Goal: Ask a question

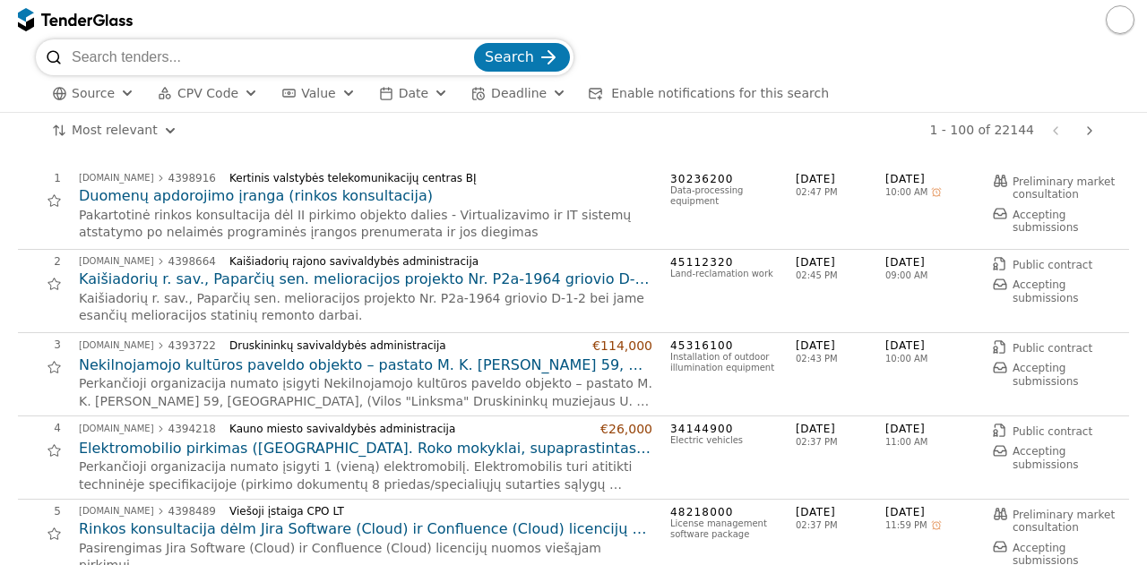
scroll to position [896, 0]
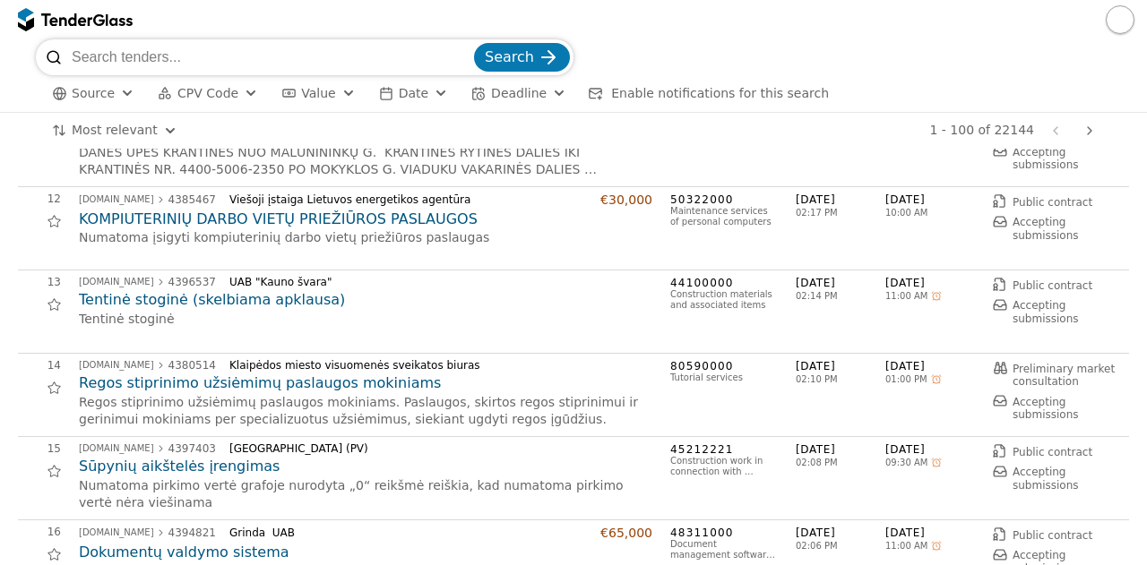
click at [114, 114] on div "Most relevant Save this search 1 - 100 of 22144 Previous page Next page" at bounding box center [573, 131] width 1075 height 36
click at [101, 93] on span "Source" at bounding box center [93, 93] width 43 height 14
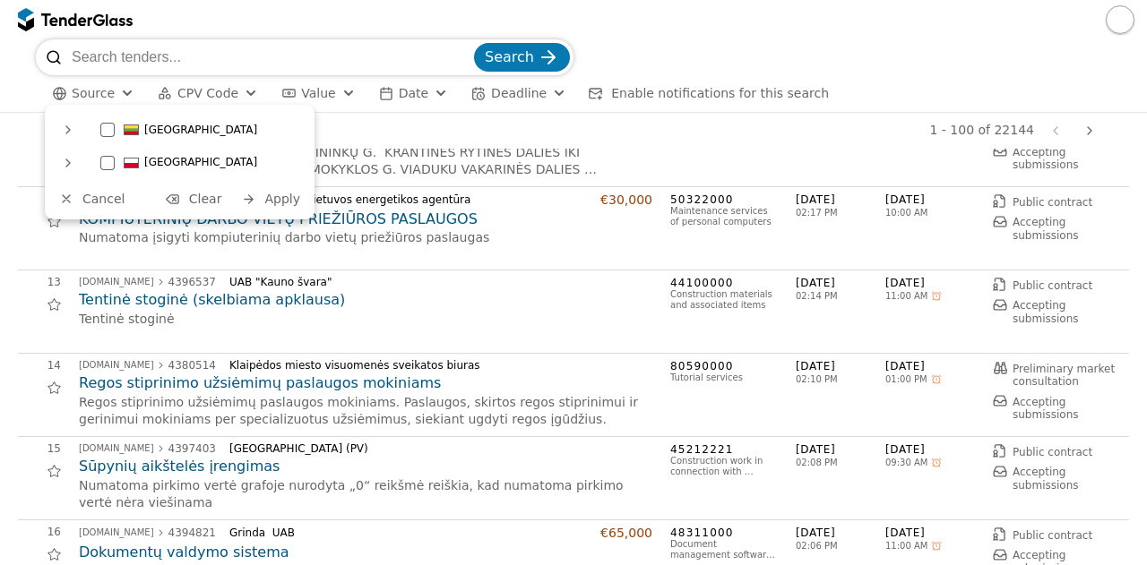
click at [219, 21] on div at bounding box center [573, 19] width 1147 height 39
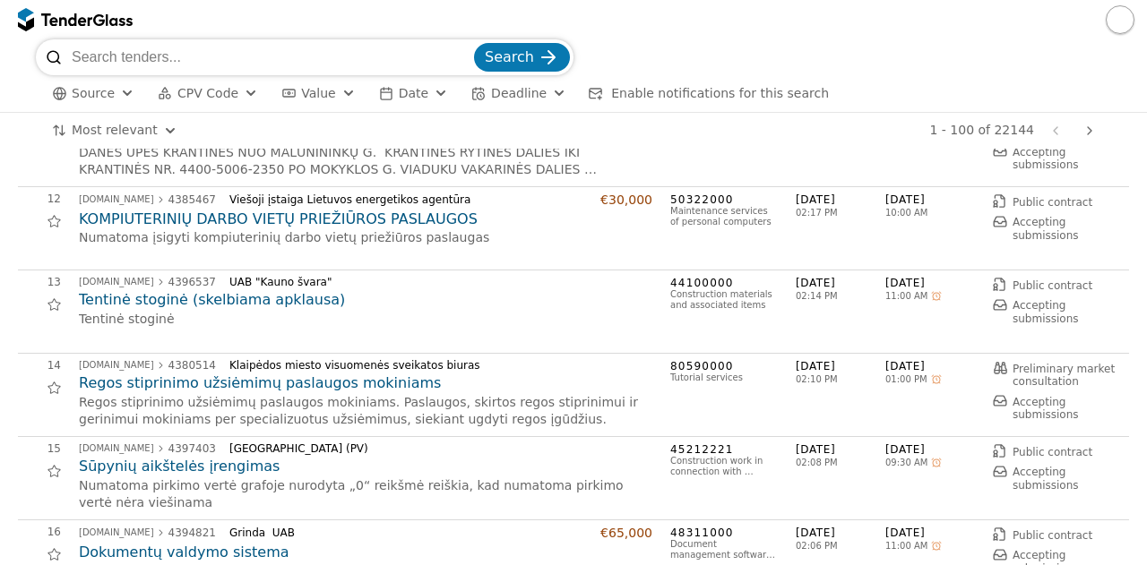
scroll to position [4728, 0]
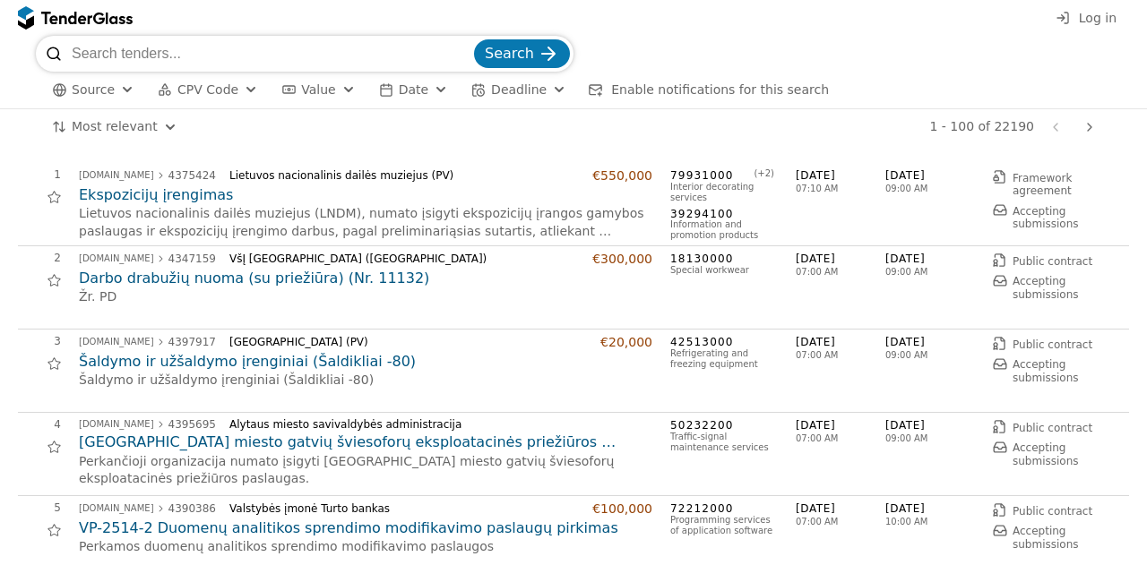
scroll to position [4728, 0]
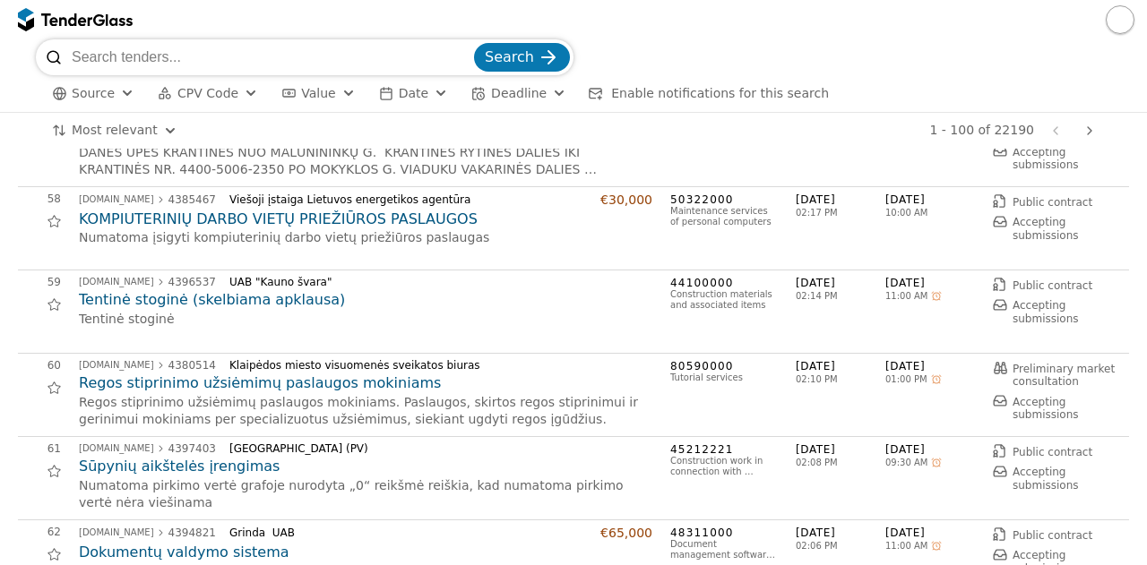
click at [115, 85] on button "Source" at bounding box center [93, 93] width 97 height 22
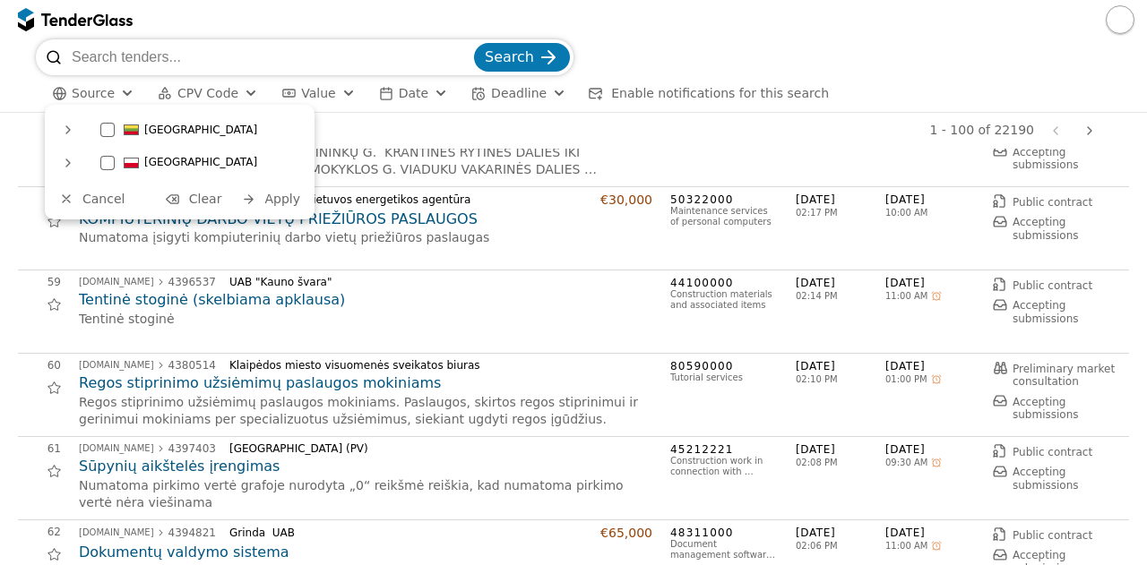
click at [115, 85] on button "Source" at bounding box center [93, 93] width 97 height 22
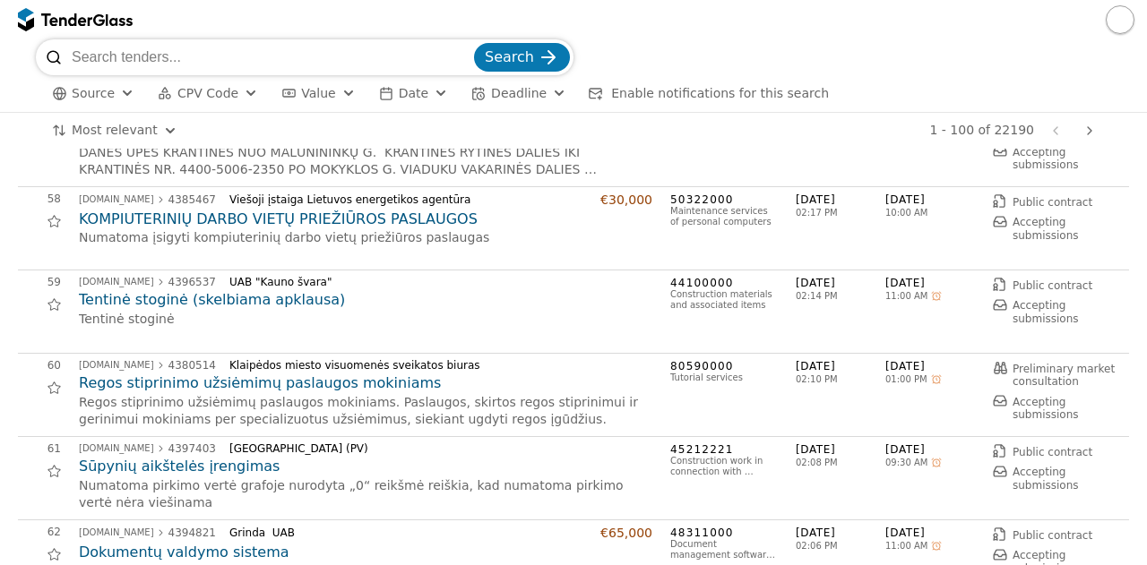
click at [92, 123] on html "Search Source CPV Code Type Buyer Value Date Deadline Enable notifications for …" at bounding box center [573, 282] width 1147 height 565
click at [128, 126] on html "Search Source CPV Code Type Buyer Value Date Deadline Enable notifications for …" at bounding box center [573, 282] width 1147 height 565
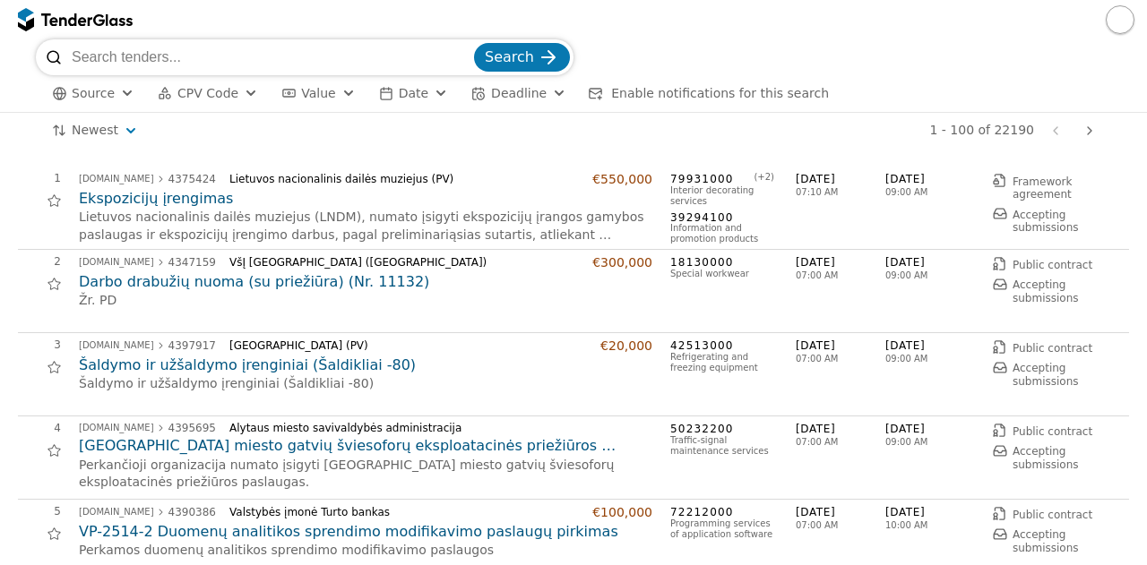
click at [232, 62] on input "search" at bounding box center [271, 57] width 399 height 36
click at [234, 95] on div "button" at bounding box center [251, 93] width 64 height 61
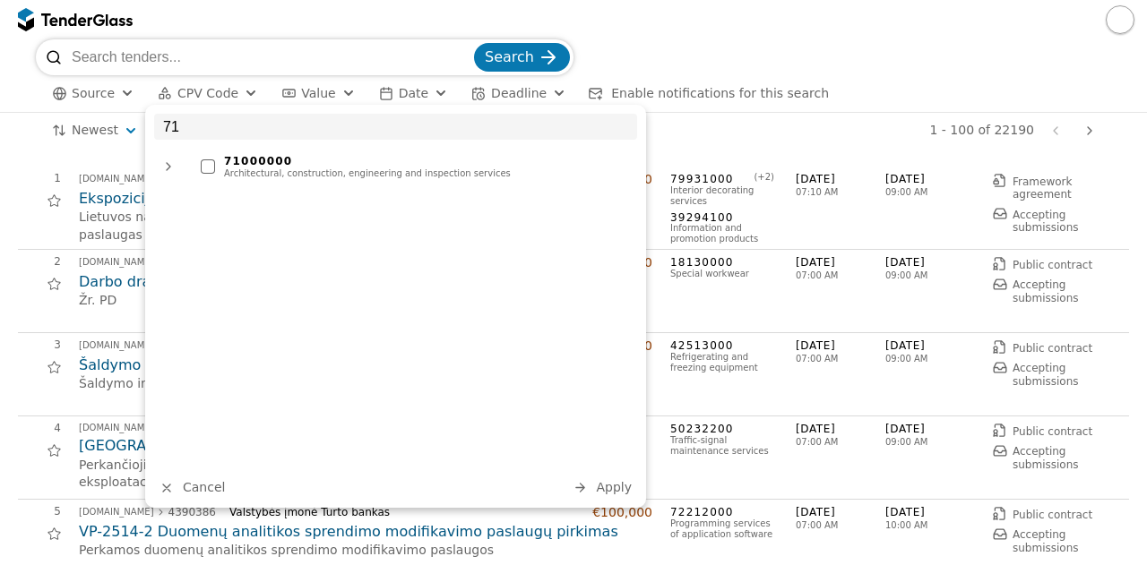
type input "71"
click at [262, 160] on div "71000000" at bounding box center [426, 161] width 404 height 13
click at [619, 493] on span "Apply" at bounding box center [614, 487] width 36 height 14
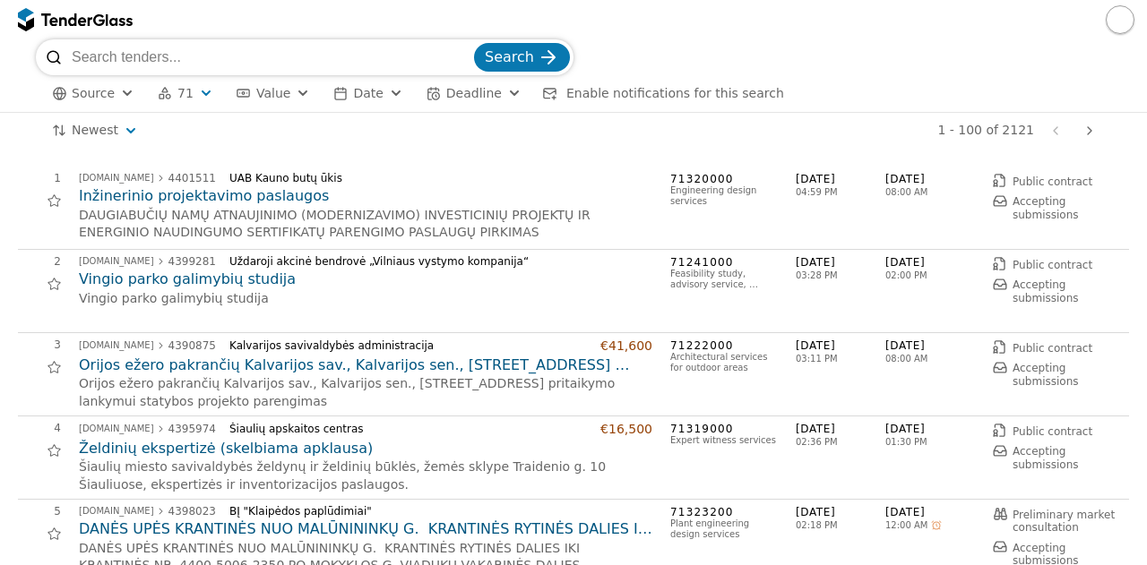
click at [220, 285] on h2 "Vingio parko galimybių studija" at bounding box center [365, 280] width 573 height 20
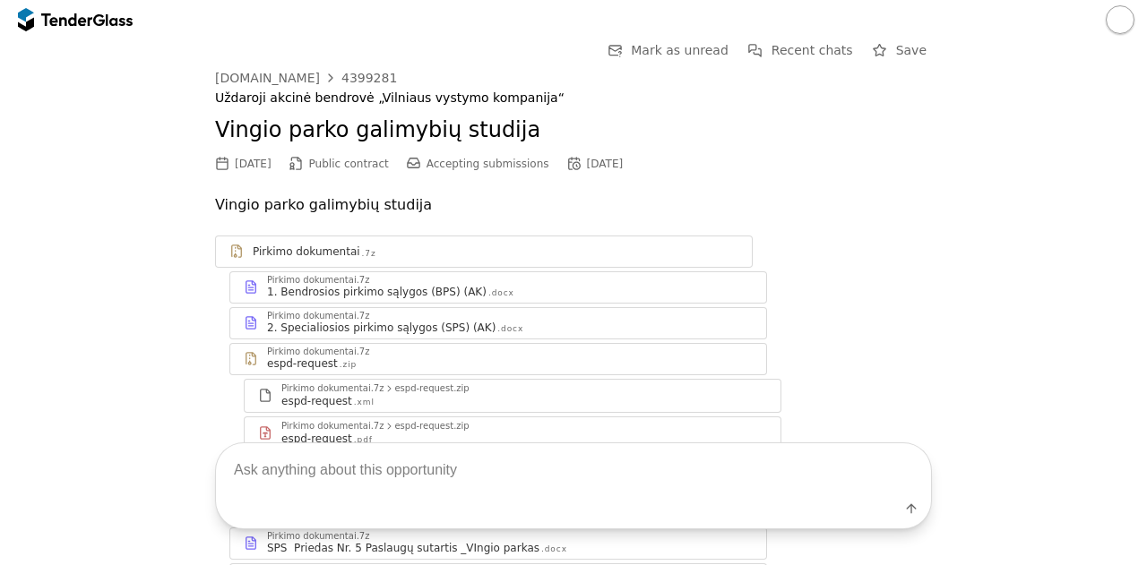
click at [373, 316] on div "Pirkimo dokumentai.7z" at bounding box center [510, 316] width 486 height 9
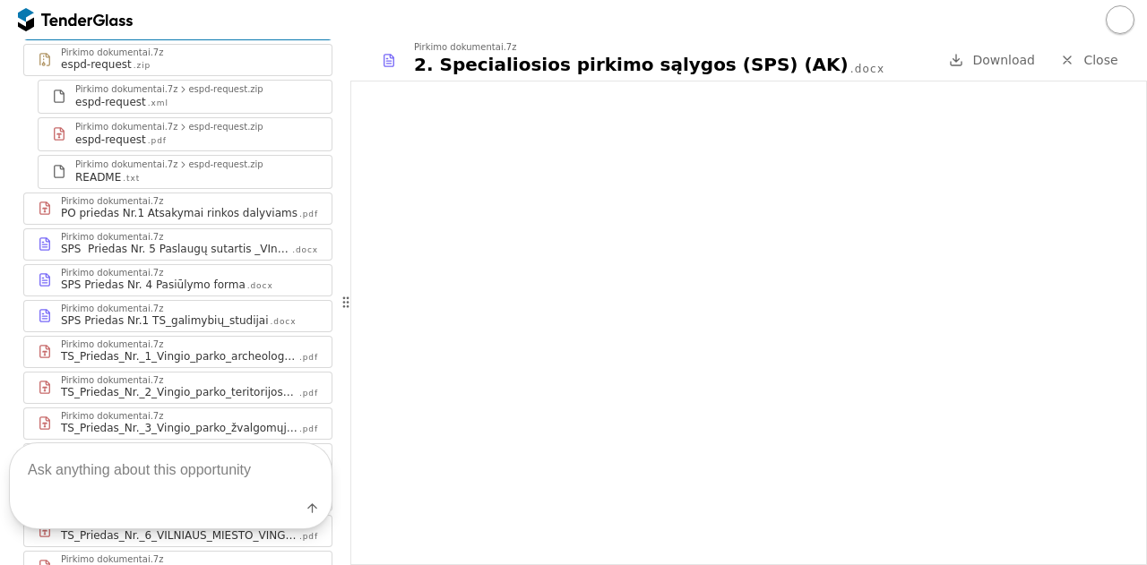
scroll to position [351, 0]
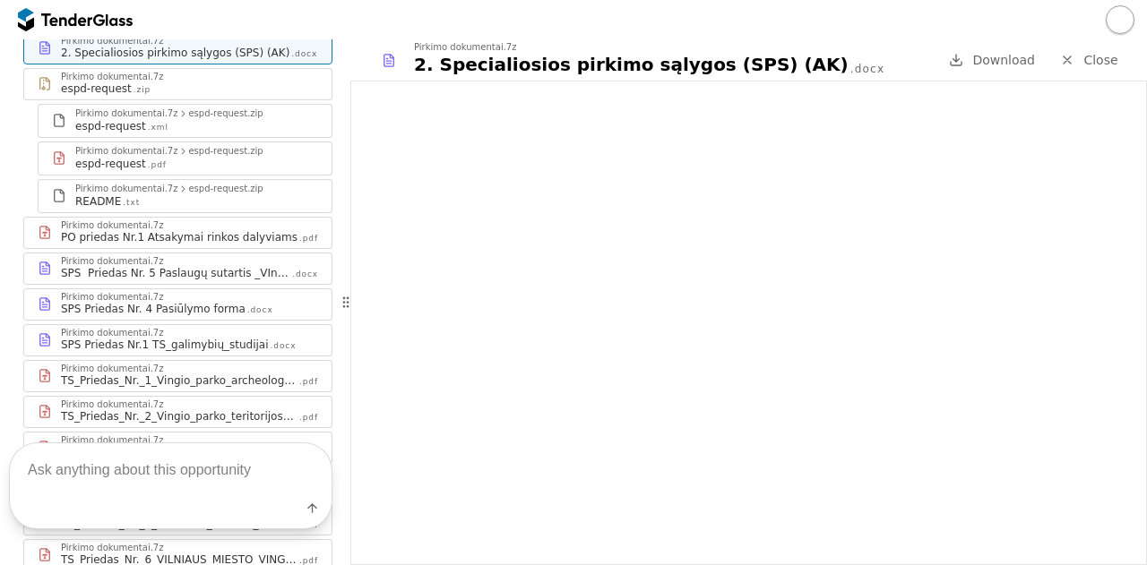
click at [215, 230] on div "PO priedas Nr.1 Atsakymai rinkos dalyviams" at bounding box center [179, 237] width 236 height 14
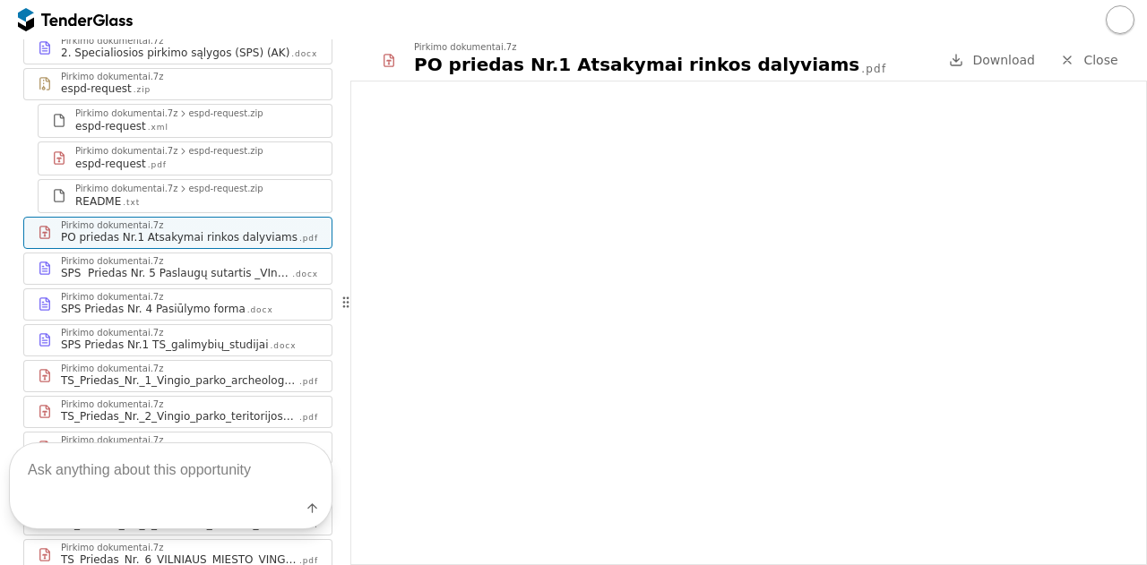
click at [238, 338] on div "SPS Priedas Nr.1 TS_galimybių_studijai" at bounding box center [165, 345] width 208 height 14
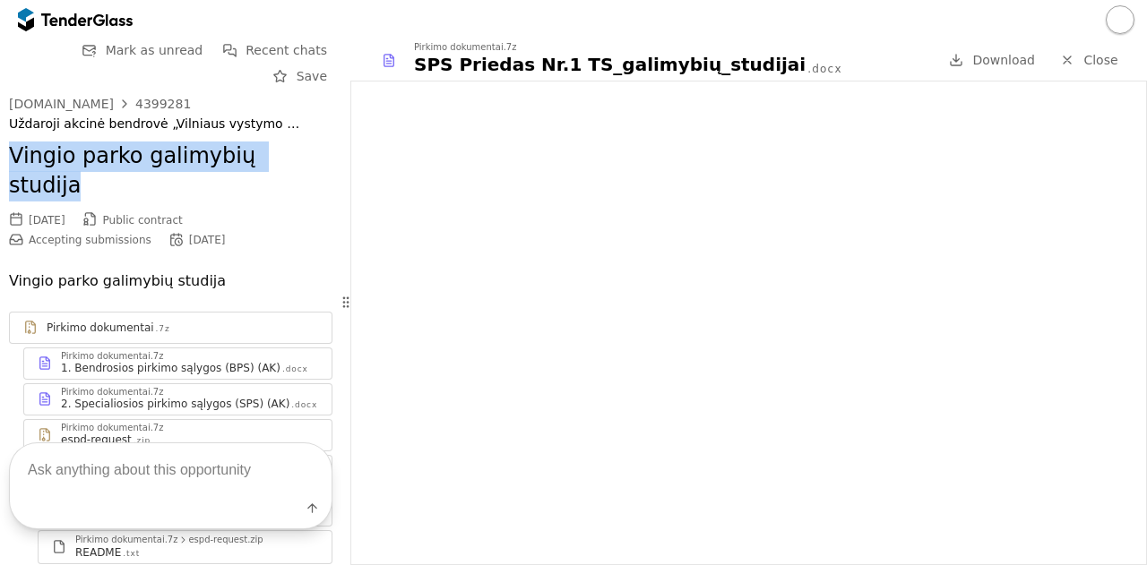
drag, startPoint x: 5, startPoint y: 132, endPoint x: 303, endPoint y: 149, distance: 297.9
click at [303, 149] on div "Go Back Mark as unread Recent chats Save viesiejipirkimai.lt 4399281 Uždaroji a…" at bounding box center [170, 530] width 341 height 983
copy h2 "Vingio parko galimybių studija"
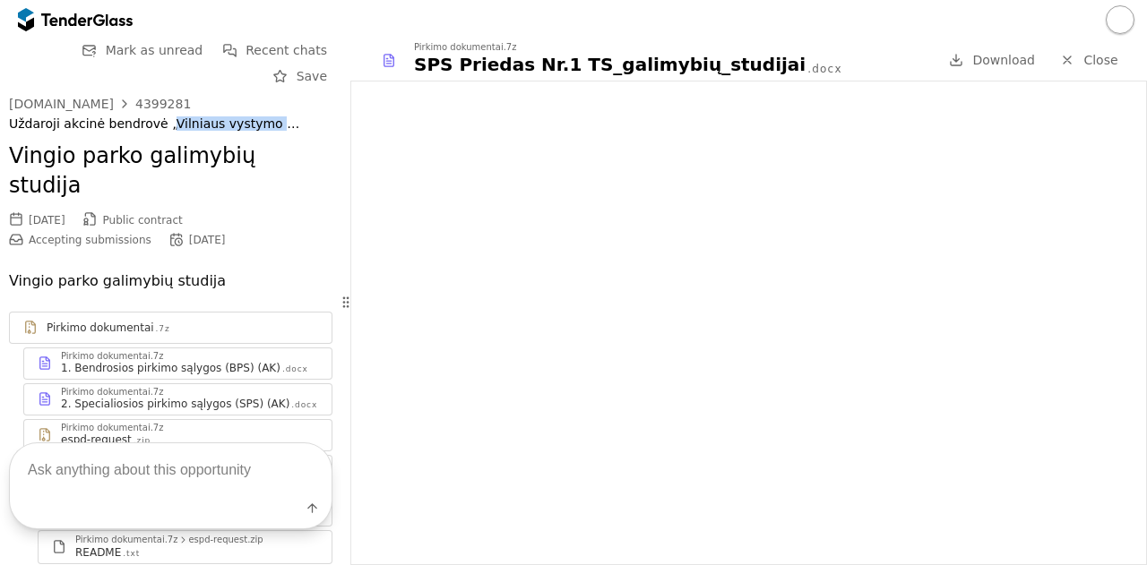
drag, startPoint x: 159, startPoint y: 95, endPoint x: 313, endPoint y: 102, distance: 153.4
click at [313, 116] on div "Uždaroji akcinė bendrovė „Vilniaus vystymo kompanija“" at bounding box center [170, 123] width 323 height 15
copy div "Vilniaus vystymo kompanija"
click at [155, 98] on div "4399281" at bounding box center [163, 104] width 56 height 13
click at [213, 480] on textarea at bounding box center [171, 469] width 322 height 53
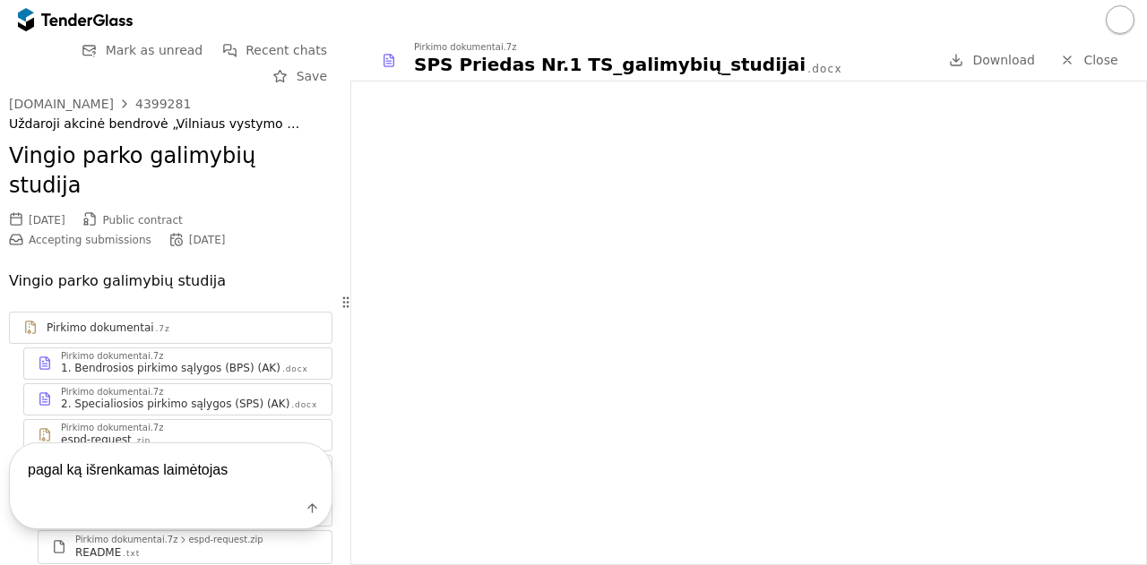
type textarea "pagal ką išrenkamas laimėtojas?"
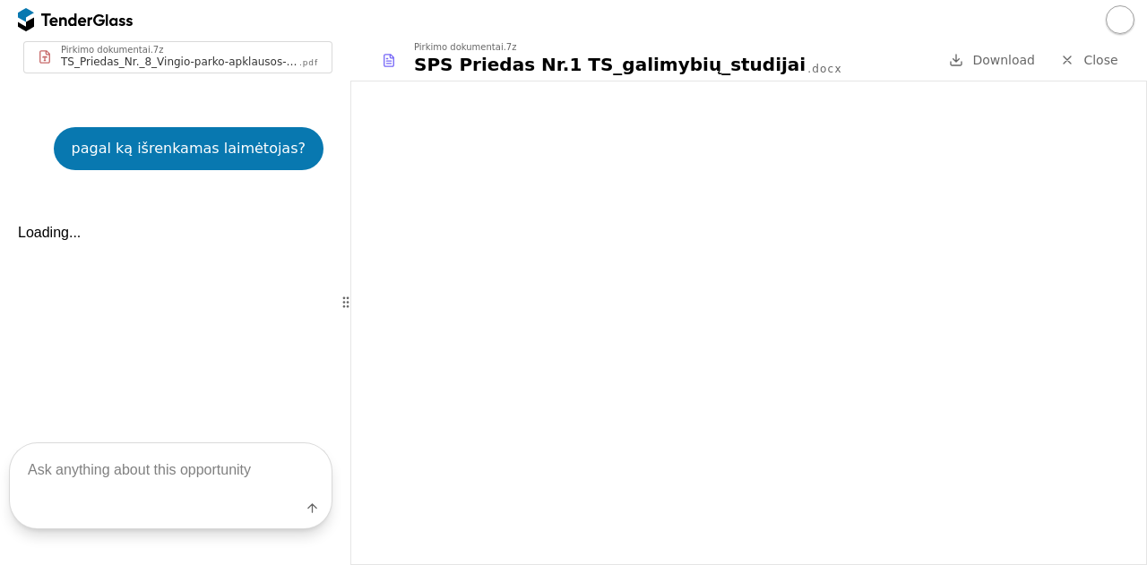
scroll to position [923, 0]
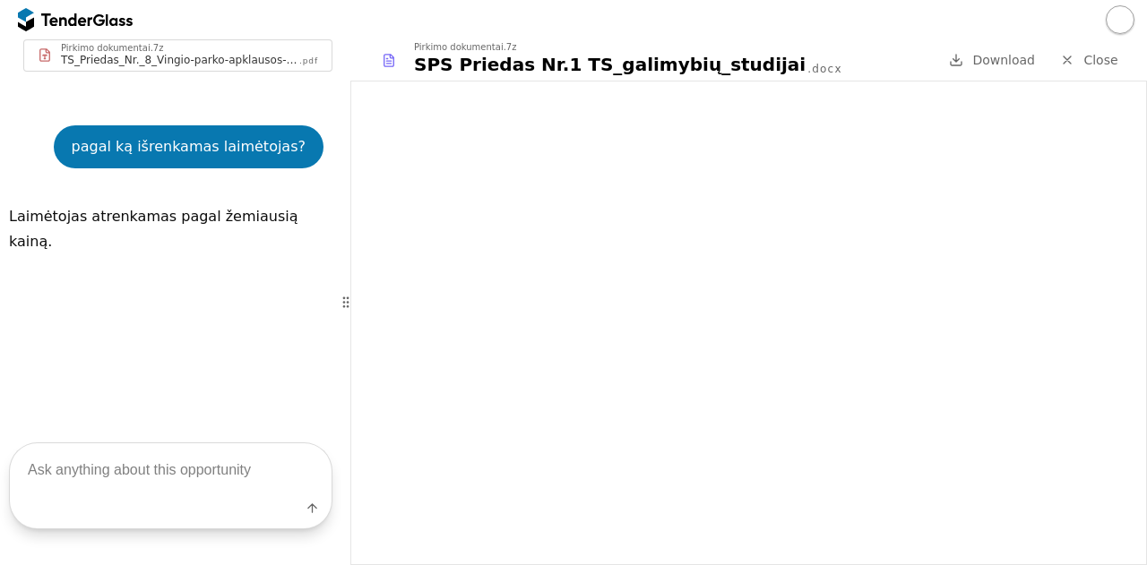
scroll to position [949, 0]
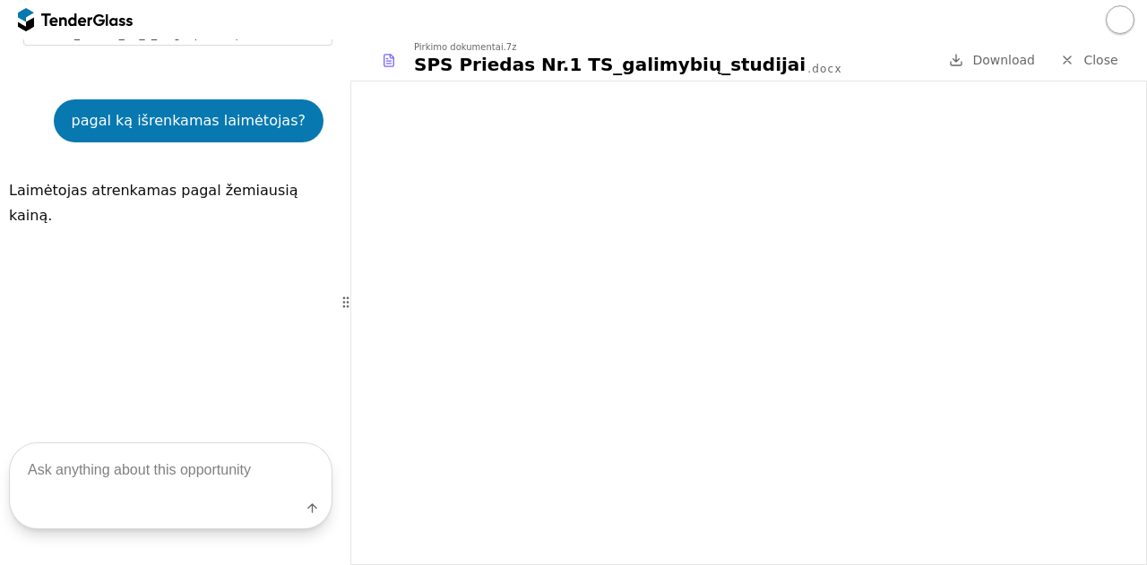
click at [210, 482] on textarea at bounding box center [171, 469] width 322 height 53
type textarea "ar yra numatytas biudžetas ar pirkimo vertė?"
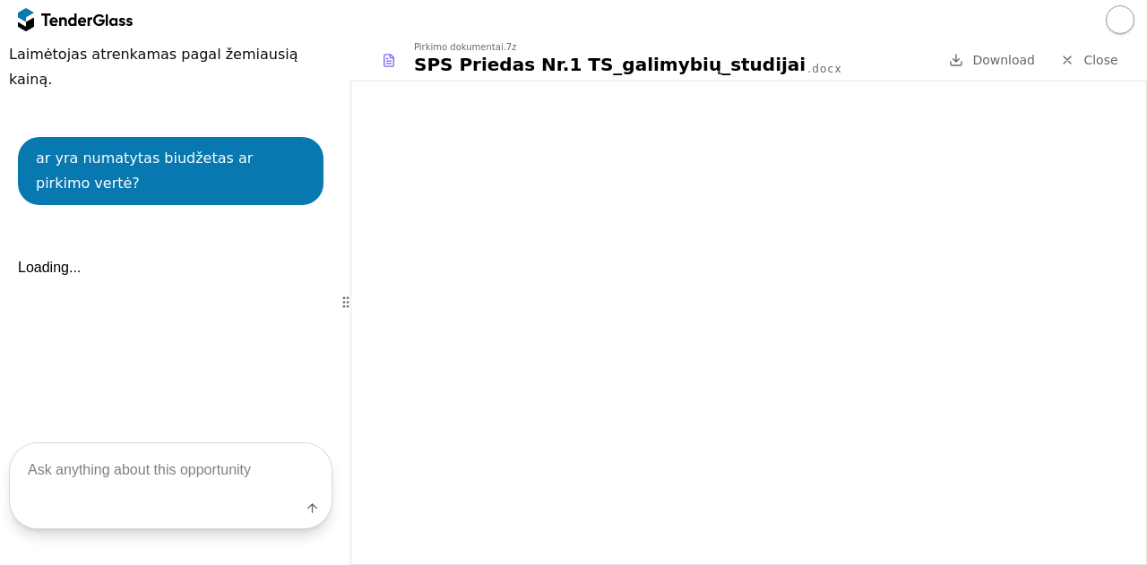
scroll to position [1097, 0]
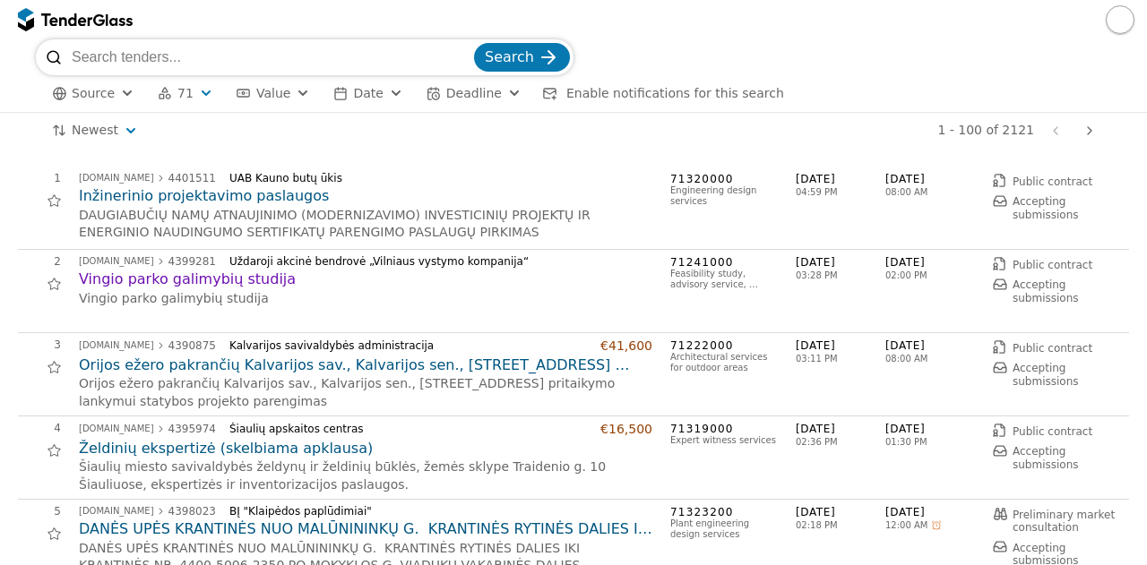
click at [262, 285] on h2 "Vingio parko galimybių studija" at bounding box center [365, 280] width 573 height 20
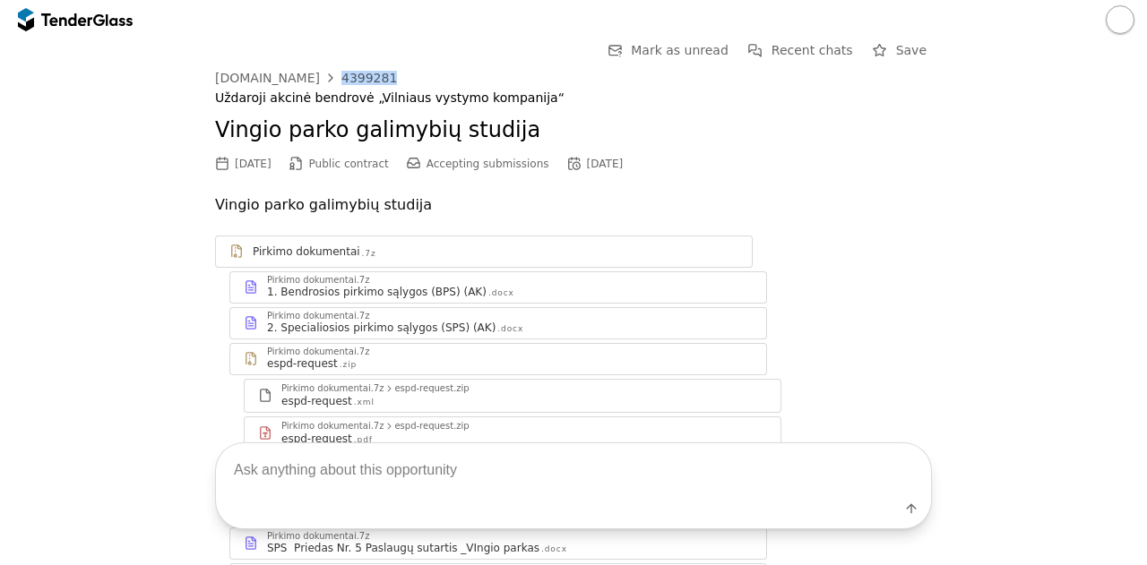
drag, startPoint x: 374, startPoint y: 80, endPoint x: 322, endPoint y: 76, distance: 51.2
click at [322, 76] on div "viesiejipirkimai.lt 4399281" at bounding box center [573, 78] width 717 height 14
copy div "4399281"
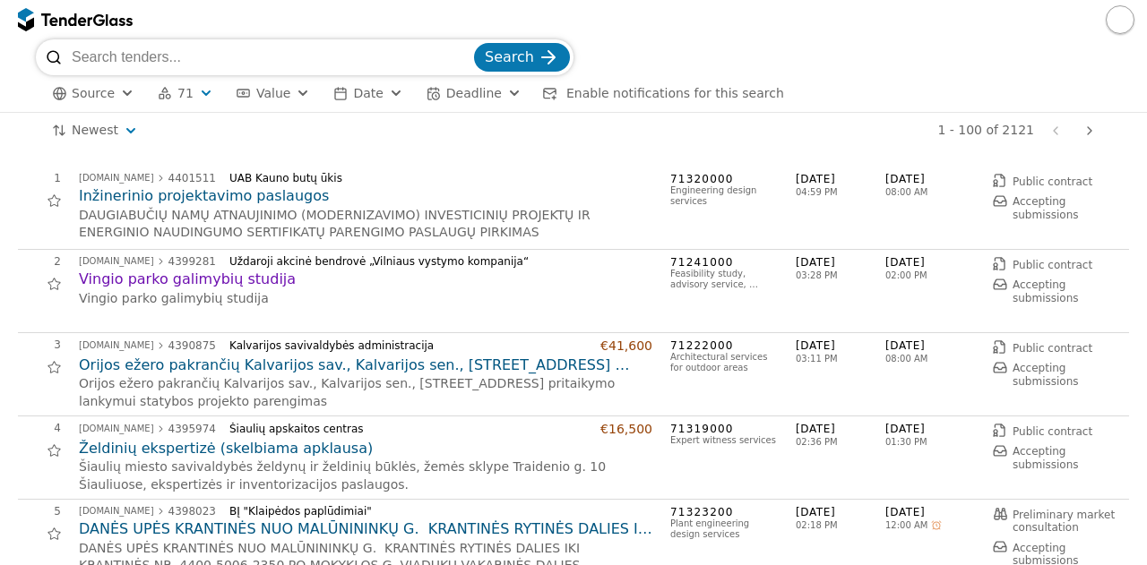
click at [417, 319] on div "2 viesiejipirkimai.lt 4399281 Uždaroji akcinė bendrovė „Vilniaus vystymo kompan…" at bounding box center [568, 291] width 1100 height 72
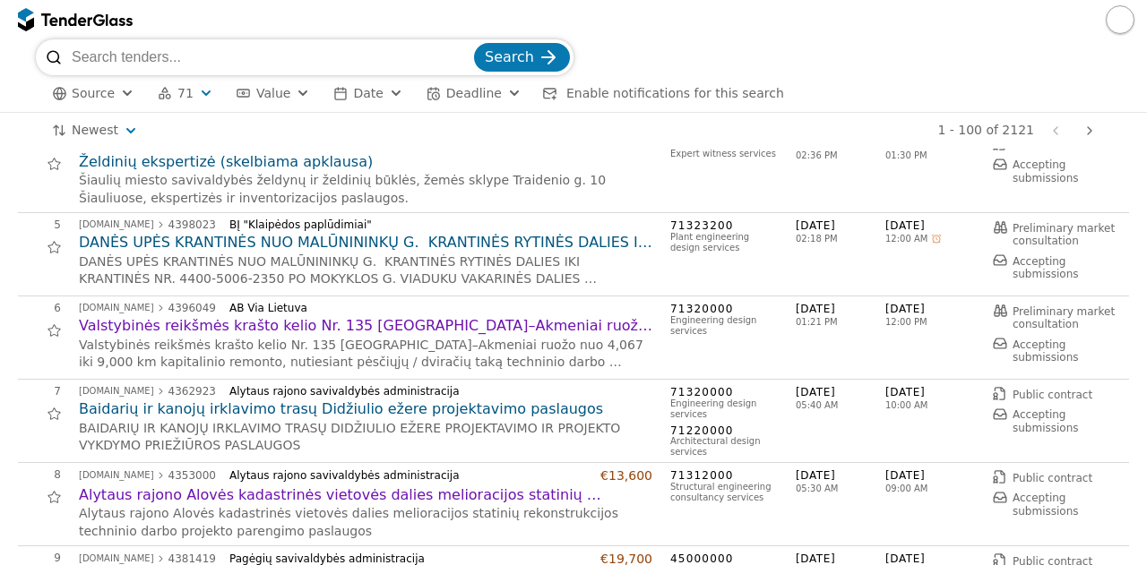
scroll to position [322, 0]
